Goal: Task Accomplishment & Management: Complete application form

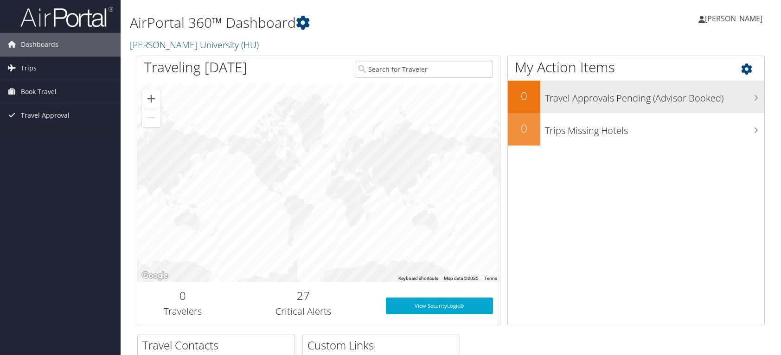
click at [675, 93] on h3 "Travel Approvals Pending (Advisor Booked)" at bounding box center [654, 96] width 219 height 18
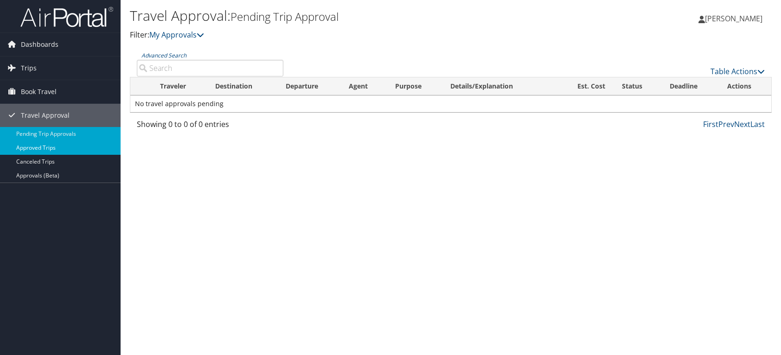
click at [45, 145] on link "Approved Trips" at bounding box center [60, 148] width 121 height 14
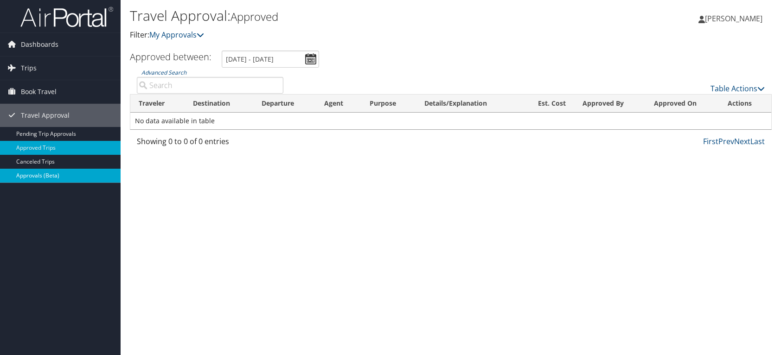
click at [39, 173] on link "Approvals (Beta)" at bounding box center [60, 176] width 121 height 14
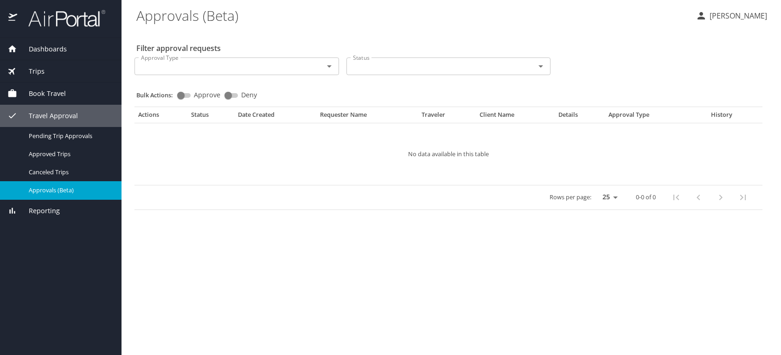
click at [53, 90] on span "Book Travel" at bounding box center [41, 94] width 49 height 10
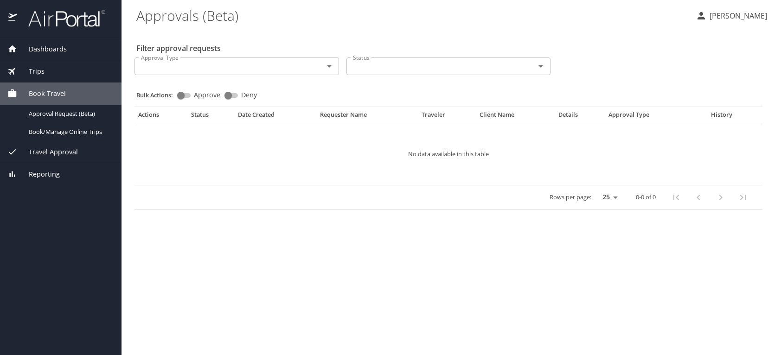
click at [330, 65] on icon "Open" at bounding box center [329, 66] width 11 height 11
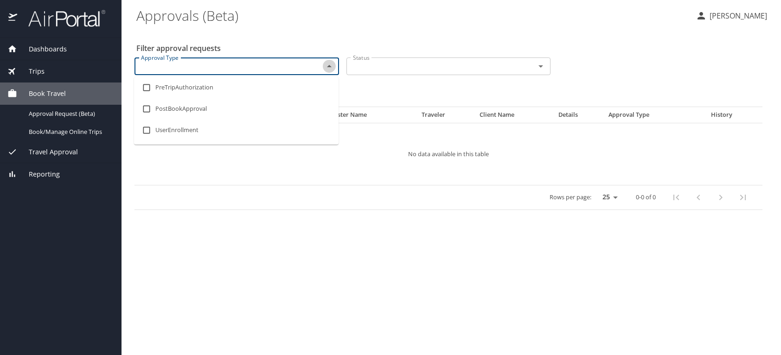
click at [330, 65] on icon "Close" at bounding box center [329, 66] width 5 height 2
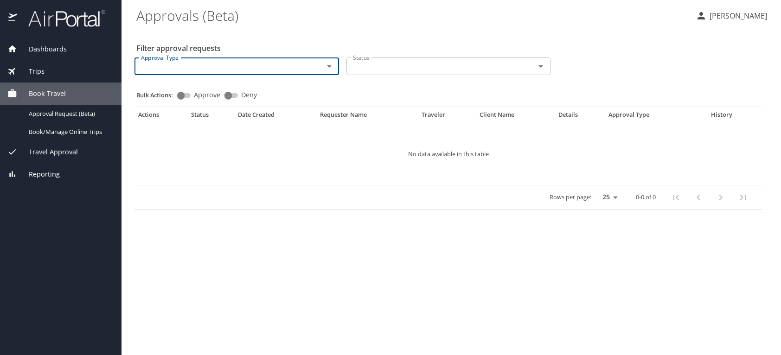
click at [48, 48] on span "Dashboards" at bounding box center [42, 49] width 50 height 10
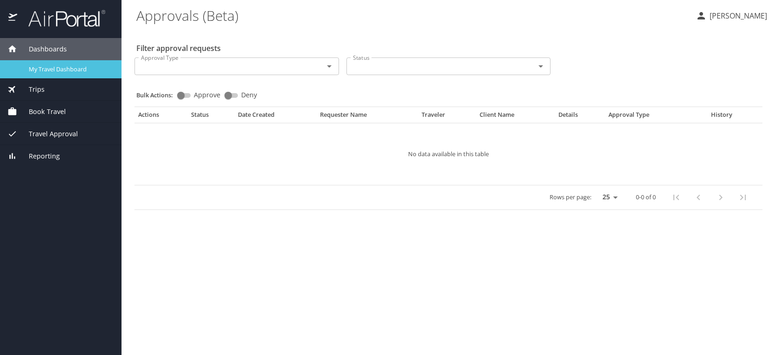
click at [51, 68] on span "My Travel Dashboard" at bounding box center [70, 69] width 82 height 9
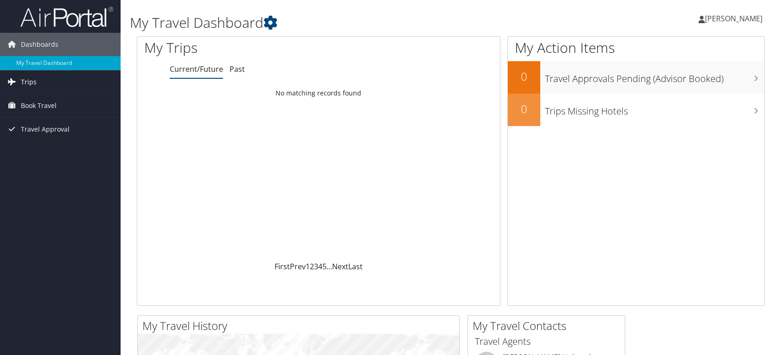
click at [28, 80] on span "Trips" at bounding box center [29, 82] width 16 height 23
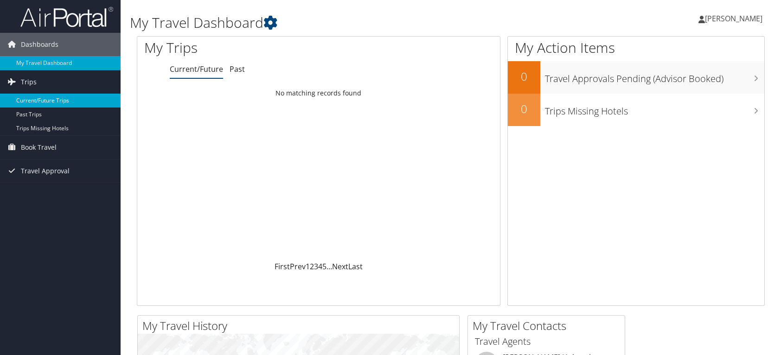
click at [53, 100] on link "Current/Future Trips" at bounding box center [60, 101] width 121 height 14
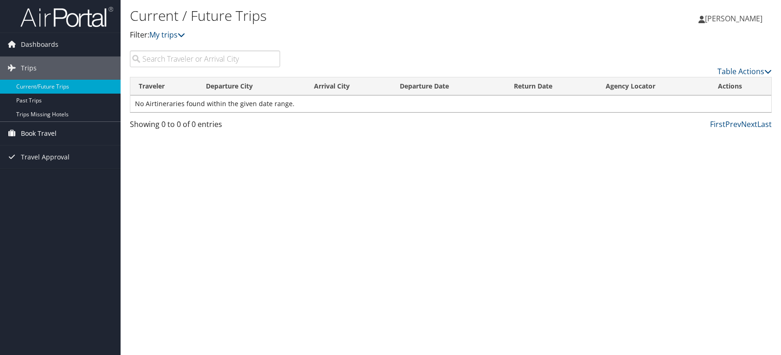
click at [36, 133] on span "Book Travel" at bounding box center [39, 133] width 36 height 23
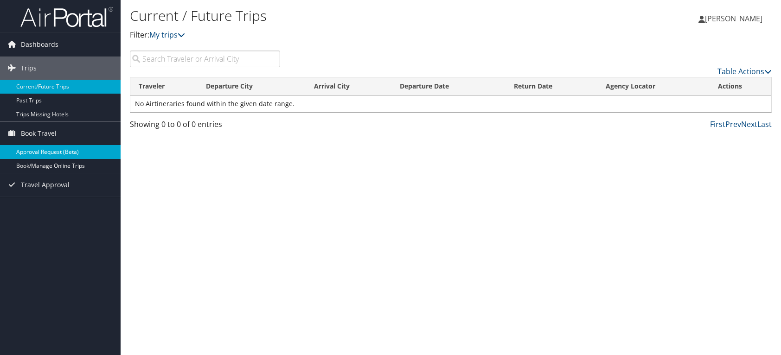
click at [47, 146] on link "Approval Request (Beta)" at bounding box center [60, 152] width 121 height 14
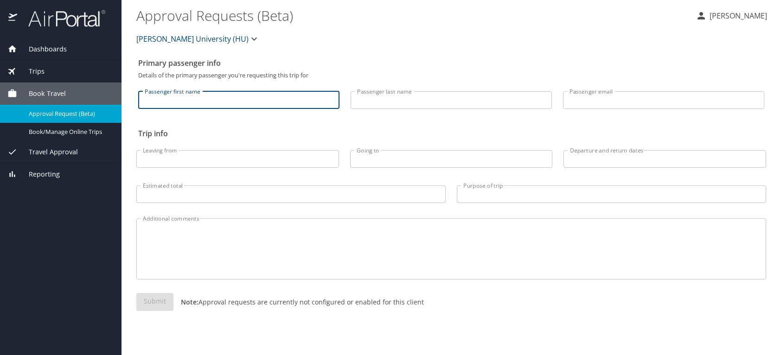
click at [174, 96] on input "Passenger first name" at bounding box center [238, 100] width 201 height 18
type input "[PERSON_NAME]"
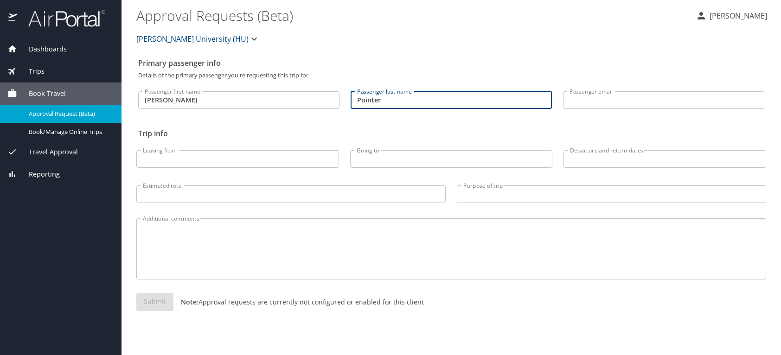
type input "Pointer"
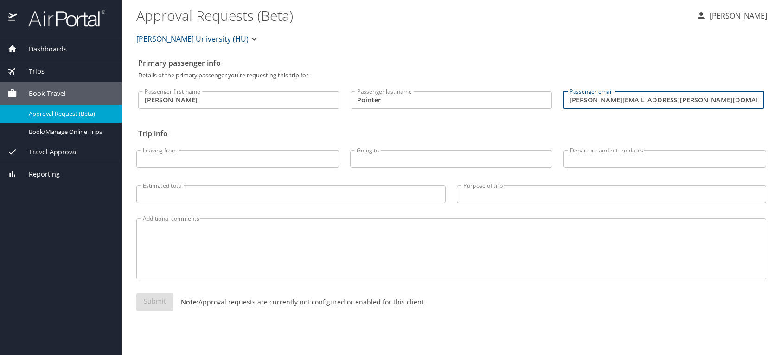
type input "mildred.pointer@howard.edu"
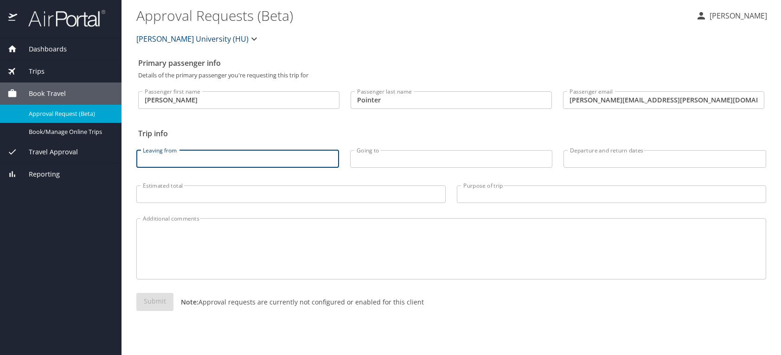
click at [162, 160] on input "Leaving from" at bounding box center [237, 159] width 203 height 18
type input "DCA"
click at [375, 160] on input "Going to" at bounding box center [451, 159] width 203 height 18
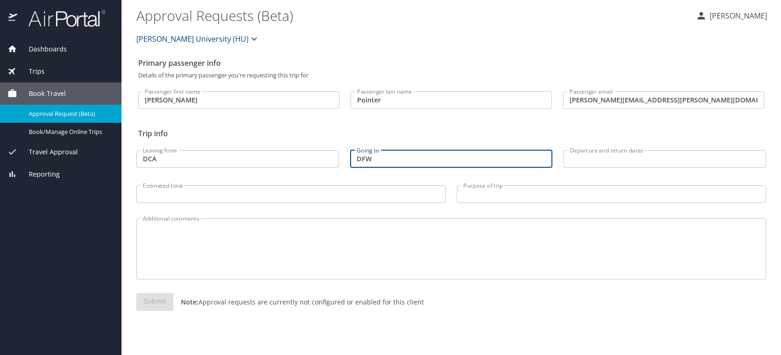
type input "DFW"
click at [596, 156] on input "Departure and return dates" at bounding box center [665, 159] width 203 height 18
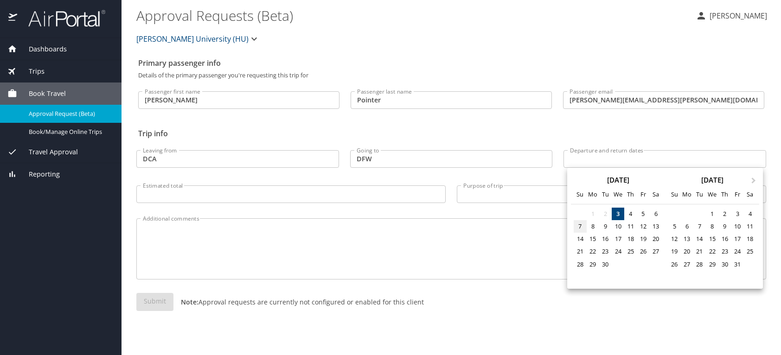
click at [579, 224] on div "7" at bounding box center [580, 226] width 13 height 13
click at [604, 226] on div "9" at bounding box center [605, 226] width 13 height 13
type input "09/07/2025 🠦 09/09/2025"
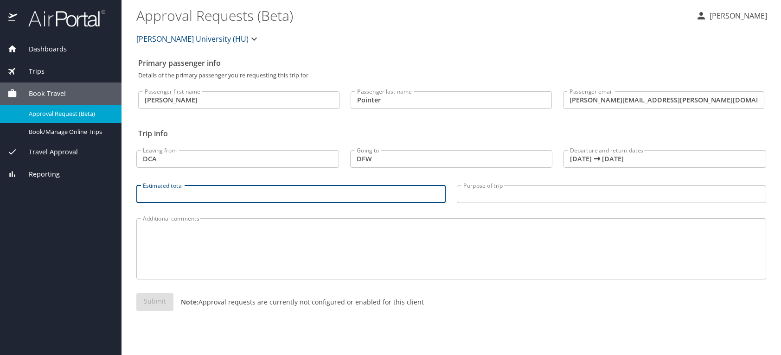
click at [177, 189] on input "Estimated total" at bounding box center [290, 195] width 309 height 18
type input "400.00"
click at [472, 193] on input "Purpose of trip" at bounding box center [611, 195] width 309 height 18
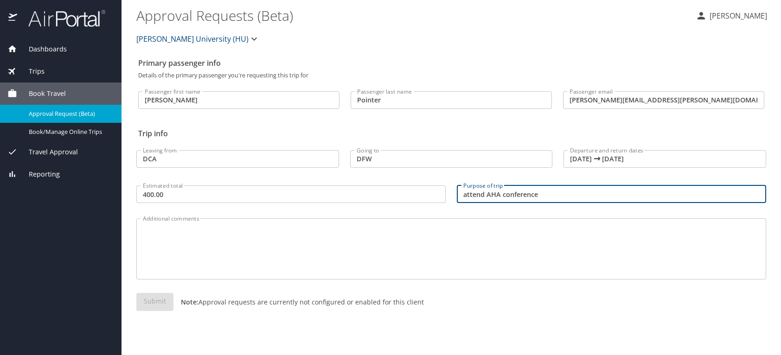
type input "attend AHA conference"
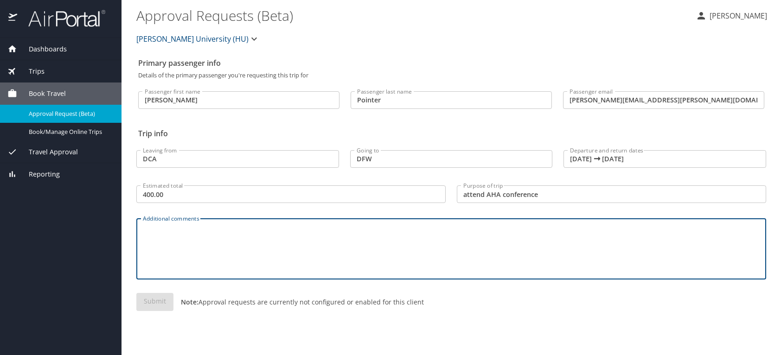
click at [204, 251] on textarea "Additional comments" at bounding box center [451, 249] width 617 height 44
type textarea "None."
click at [186, 322] on div "Submit Note: Approval requests are currently not configured or enabled for this…" at bounding box center [451, 309] width 630 height 33
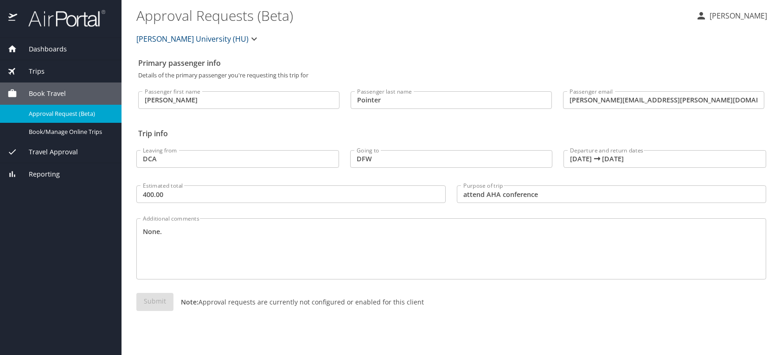
click at [249, 37] on icon "button" at bounding box center [254, 38] width 11 height 11
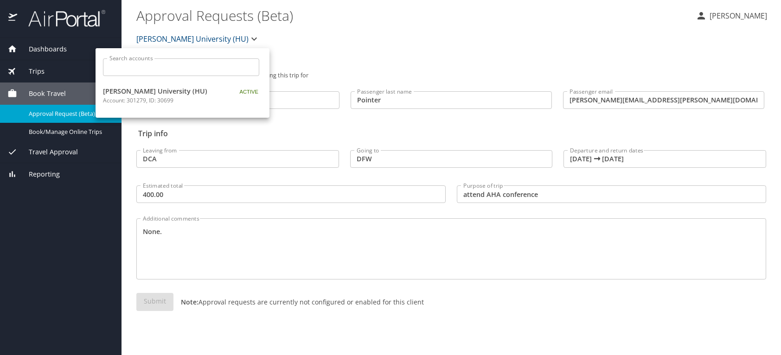
click at [223, 37] on div at bounding box center [390, 177] width 781 height 355
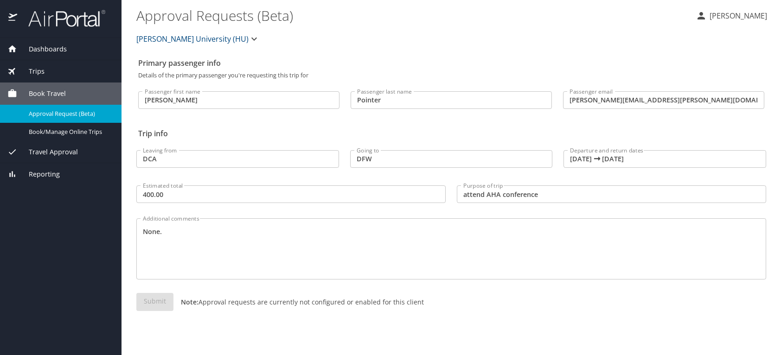
click at [154, 299] on div "Submit Note: Approval requests are currently not configured or enabled for this…" at bounding box center [451, 309] width 630 height 33
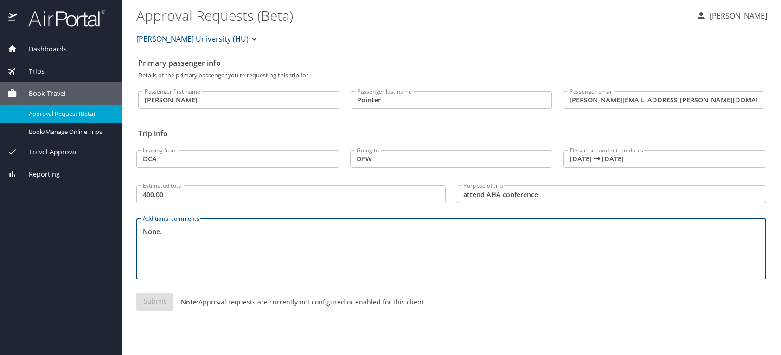
click at [412, 254] on textarea "None." at bounding box center [451, 249] width 617 height 44
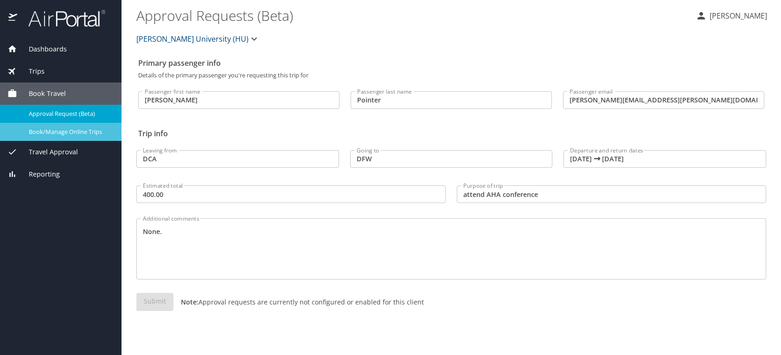
click at [57, 126] on link "Book/Manage Online Trips" at bounding box center [61, 132] width 122 height 18
click at [62, 130] on span "Book/Manage Online Trips" at bounding box center [70, 132] width 82 height 9
click at [54, 127] on div "Book/Manage Online Trips" at bounding box center [60, 132] width 107 height 11
